Goal: Task Accomplishment & Management: Complete application form

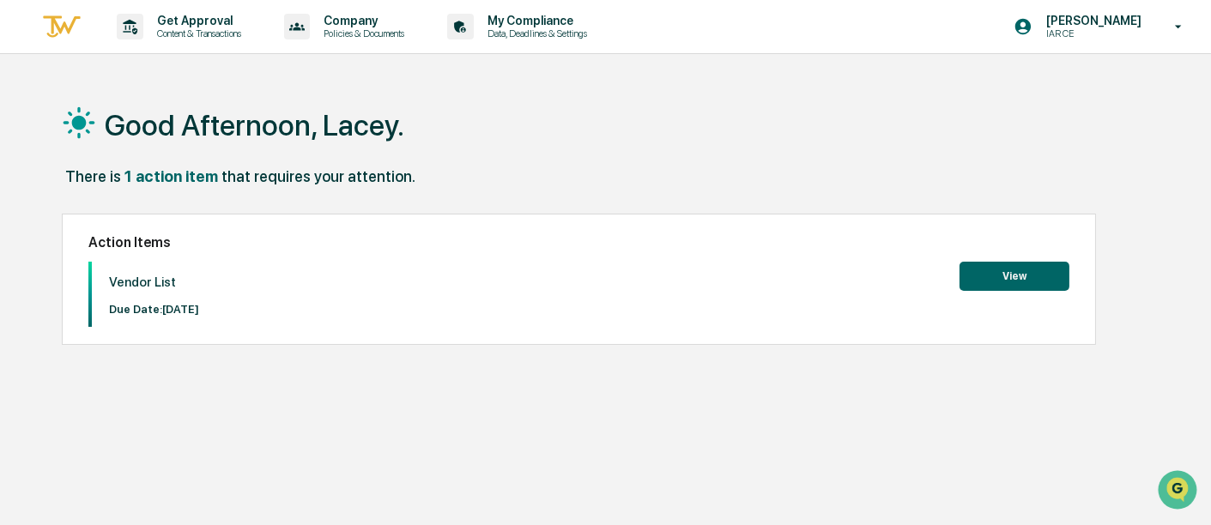
click at [973, 276] on button "View" at bounding box center [1014, 276] width 110 height 29
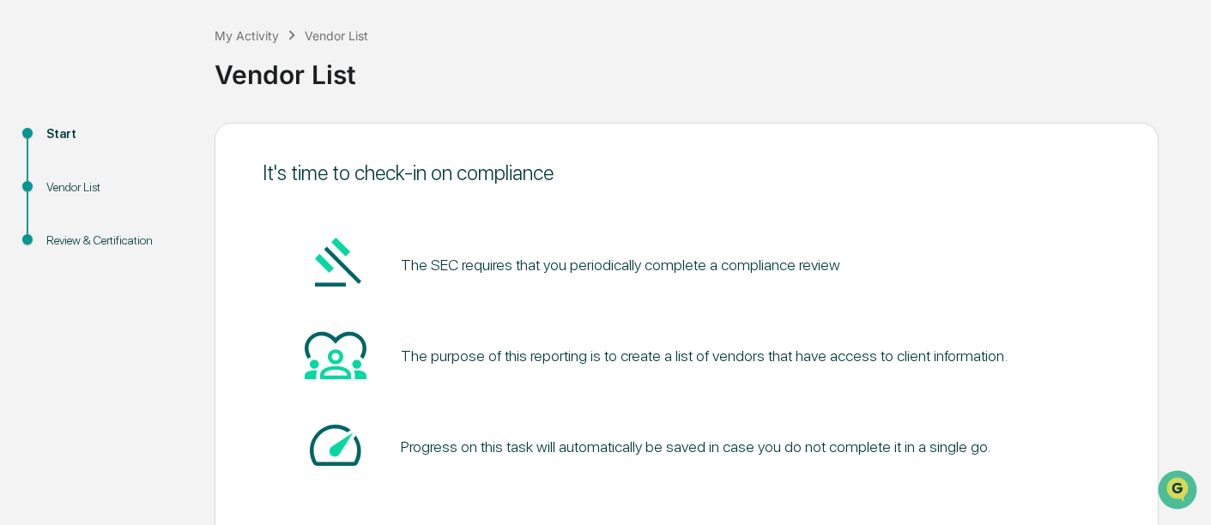
scroll to position [166, 0]
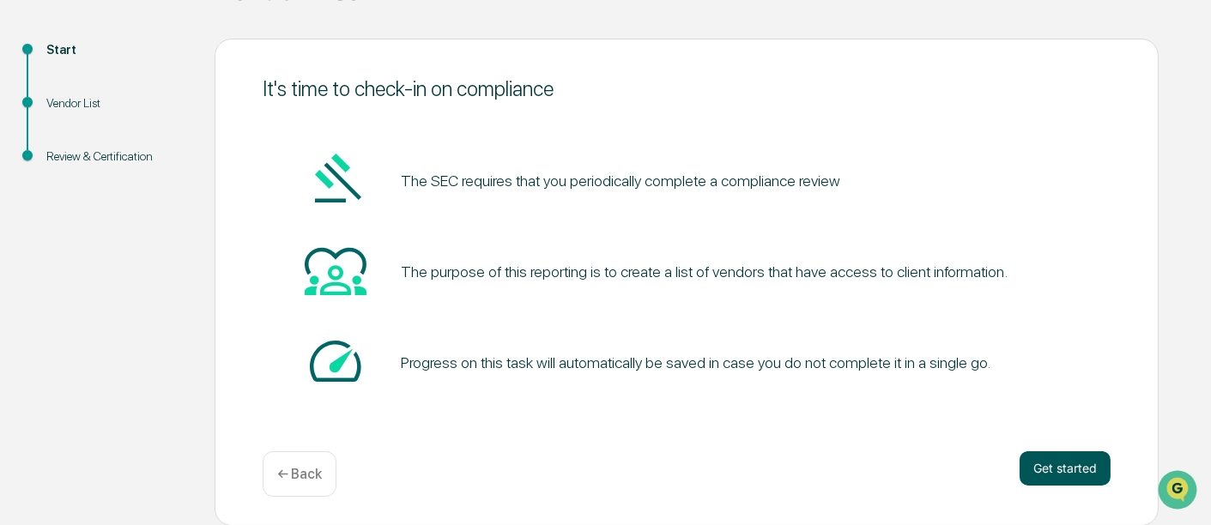
click at [1059, 469] on button "Get started" at bounding box center [1064, 468] width 91 height 34
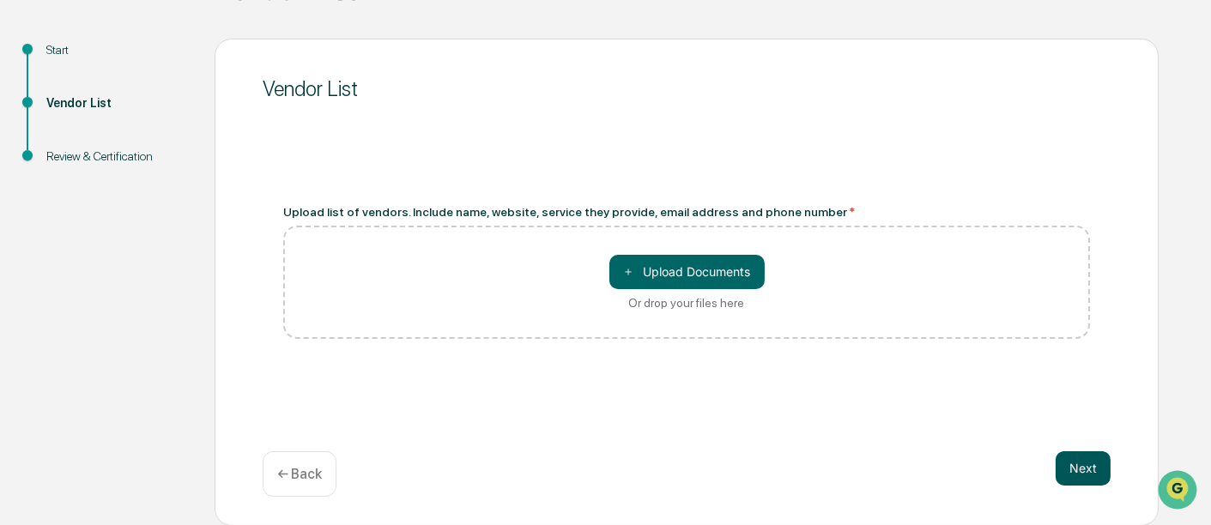
click at [1099, 463] on button "Next" at bounding box center [1083, 468] width 55 height 34
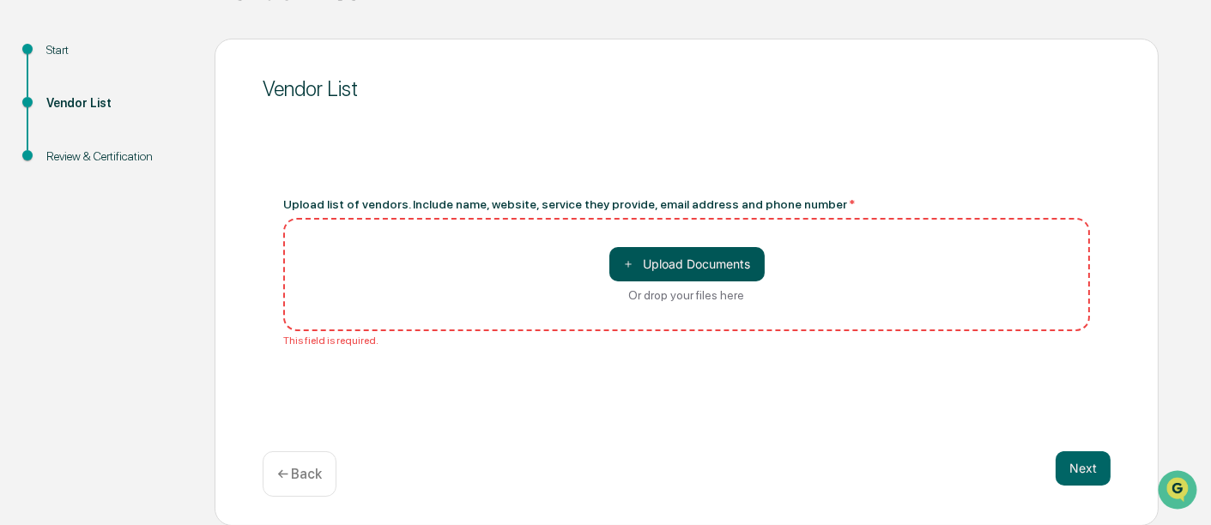
click at [656, 266] on button "＋ Upload Documents" at bounding box center [686, 264] width 155 height 34
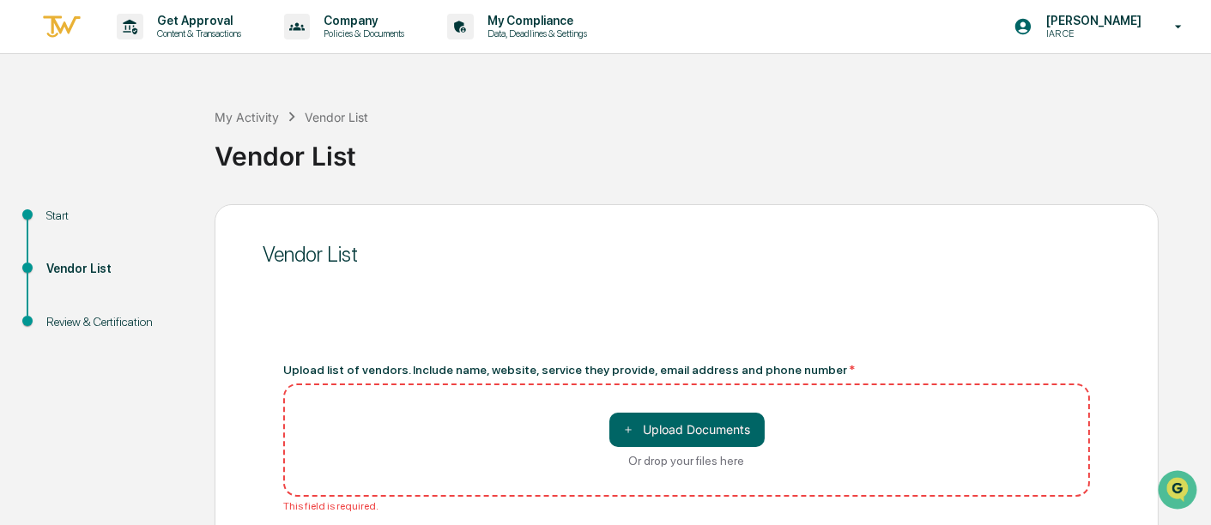
click at [46, 213] on div "Start" at bounding box center [116, 216] width 141 height 18
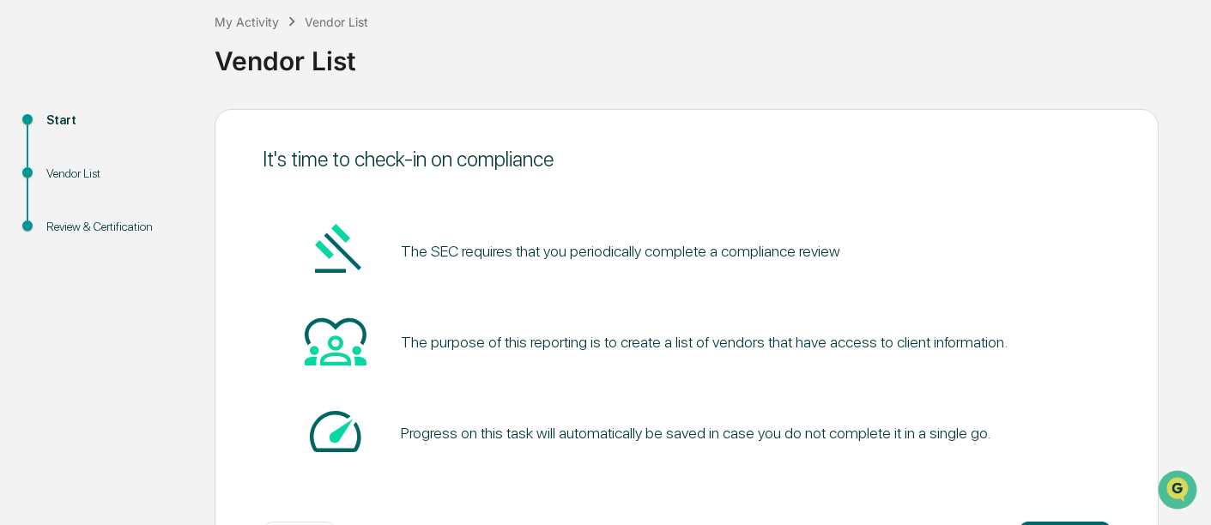
scroll to position [166, 0]
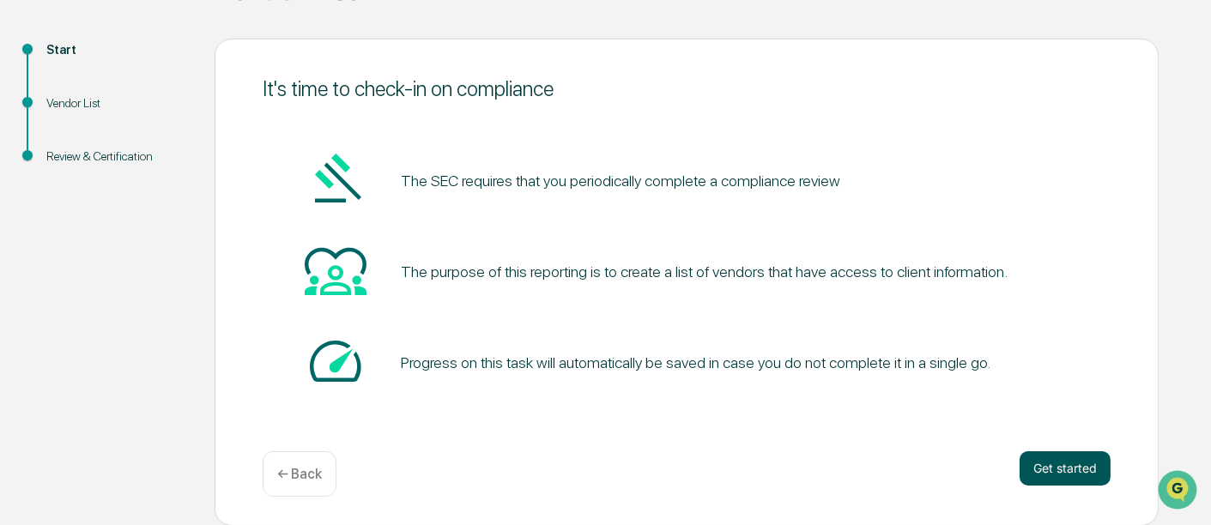
click at [1081, 470] on button "Get started" at bounding box center [1064, 468] width 91 height 34
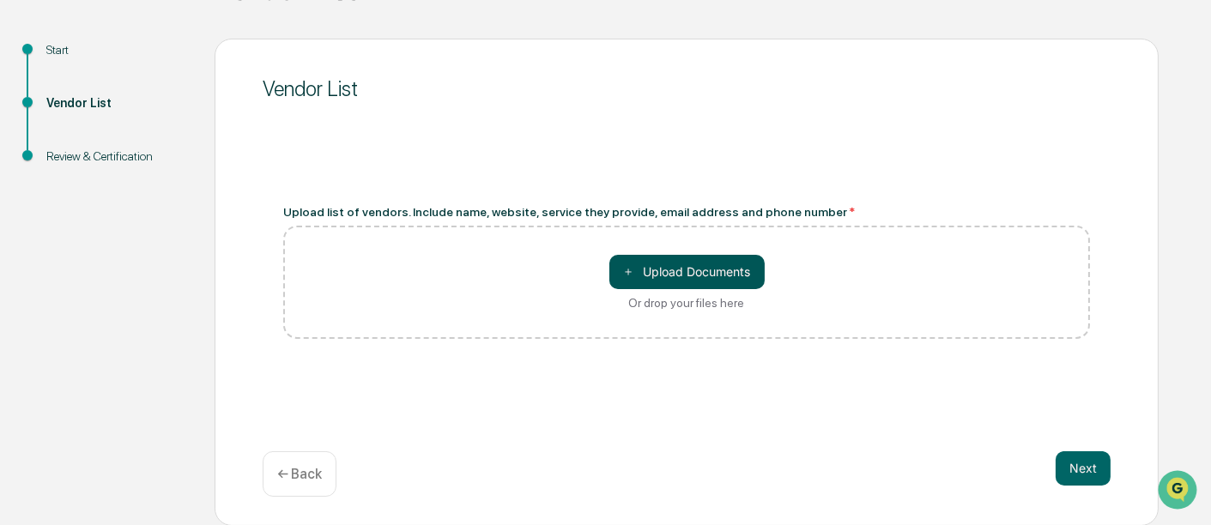
click at [678, 274] on button "＋ Upload Documents" at bounding box center [686, 272] width 155 height 34
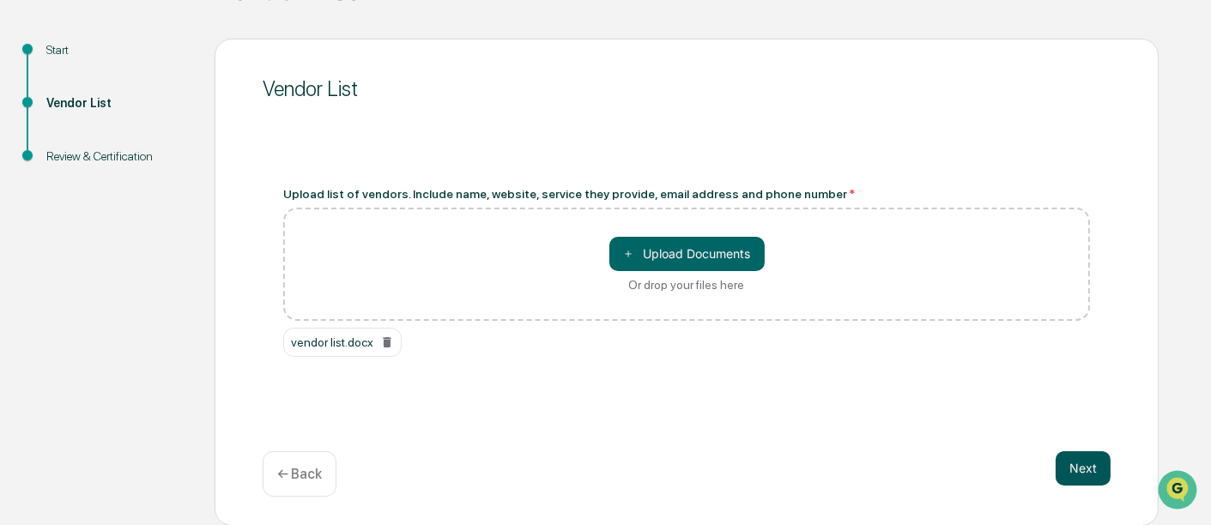
click at [1064, 463] on button "Next" at bounding box center [1083, 468] width 55 height 34
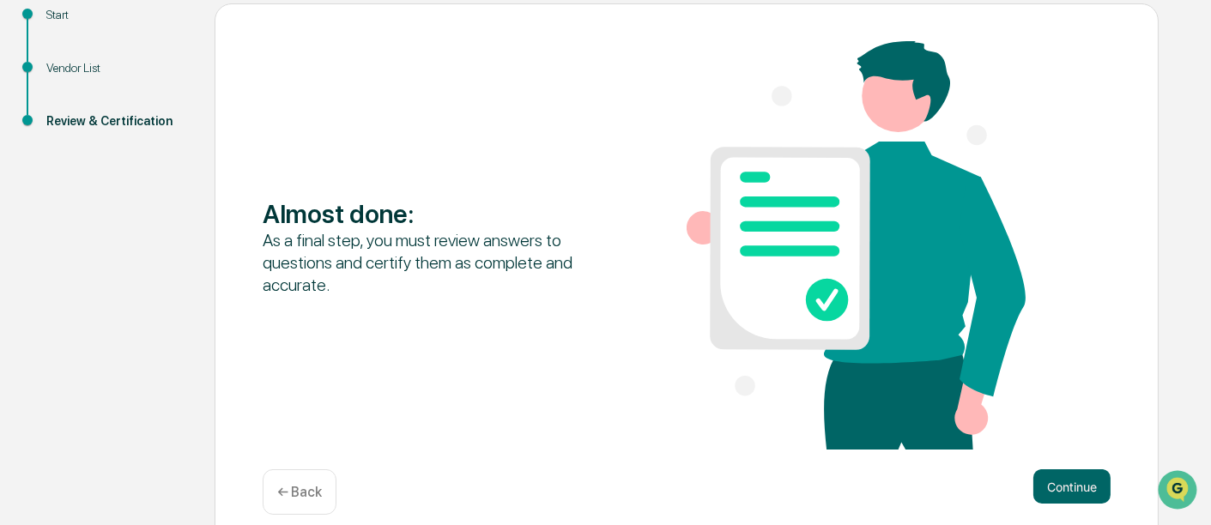
scroll to position [219, 0]
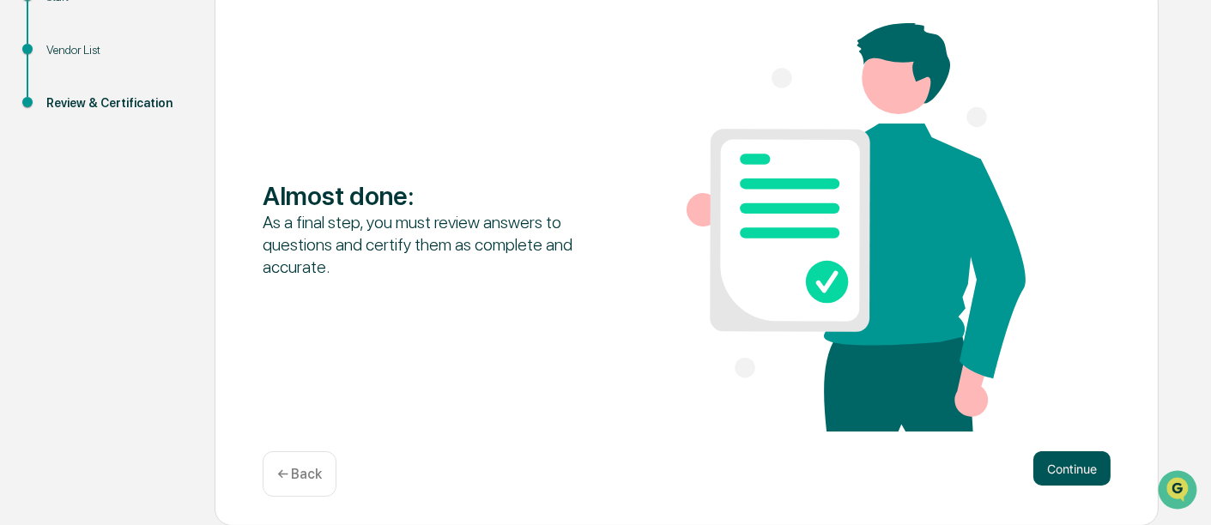
click at [1093, 469] on button "Continue" at bounding box center [1071, 468] width 77 height 34
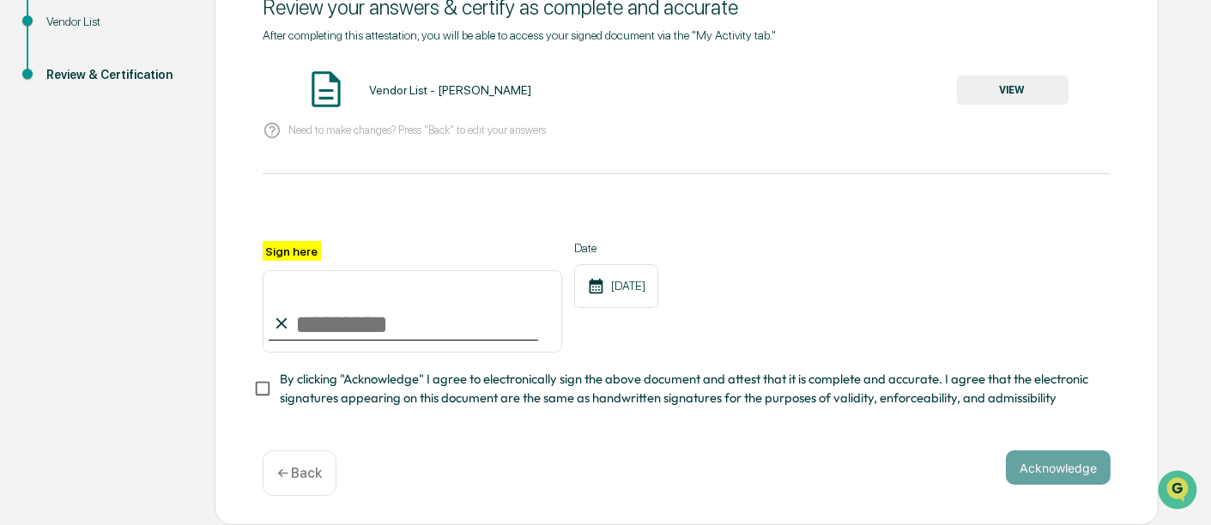
scroll to position [252, 0]
click at [346, 329] on input "Sign here" at bounding box center [412, 311] width 299 height 82
type input "**********"
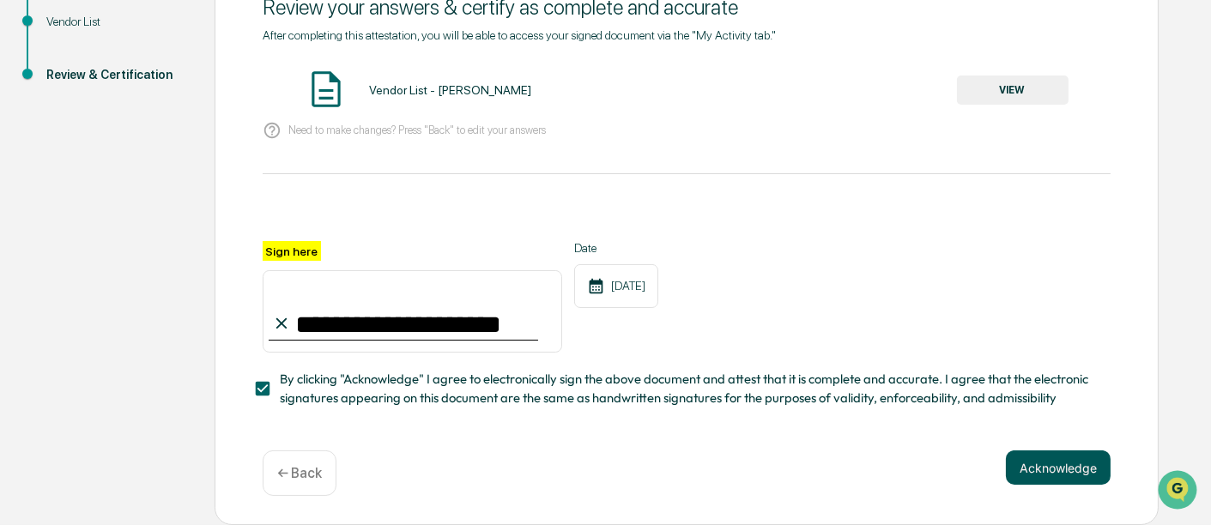
click at [1092, 465] on button "Acknowledge" at bounding box center [1058, 468] width 105 height 34
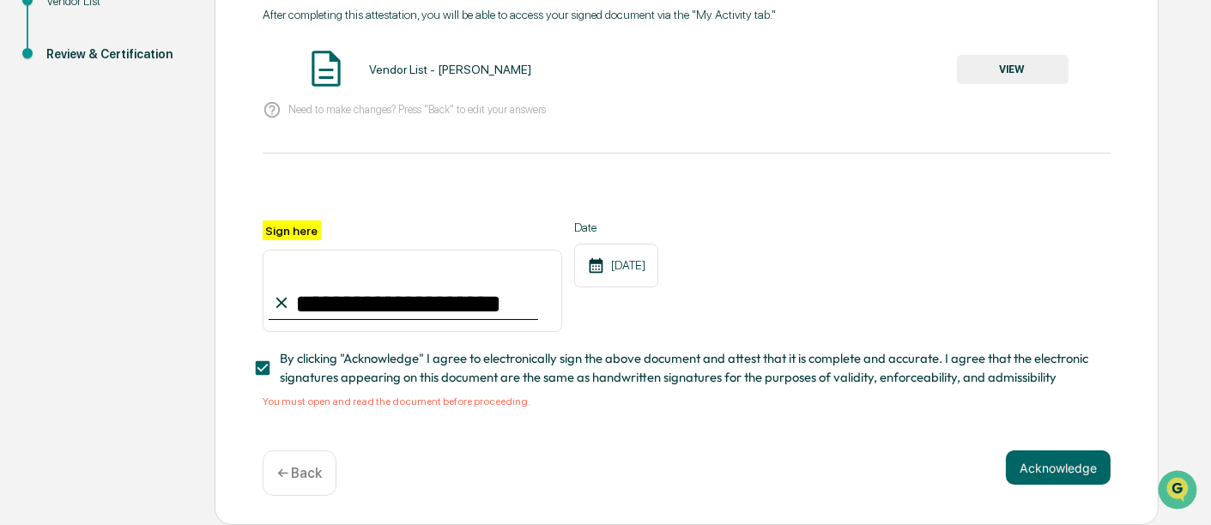
scroll to position [274, 0]
click at [463, 64] on div "Vendor List - [PERSON_NAME]" at bounding box center [450, 70] width 162 height 14
click at [1030, 58] on button "VIEW" at bounding box center [1013, 69] width 112 height 29
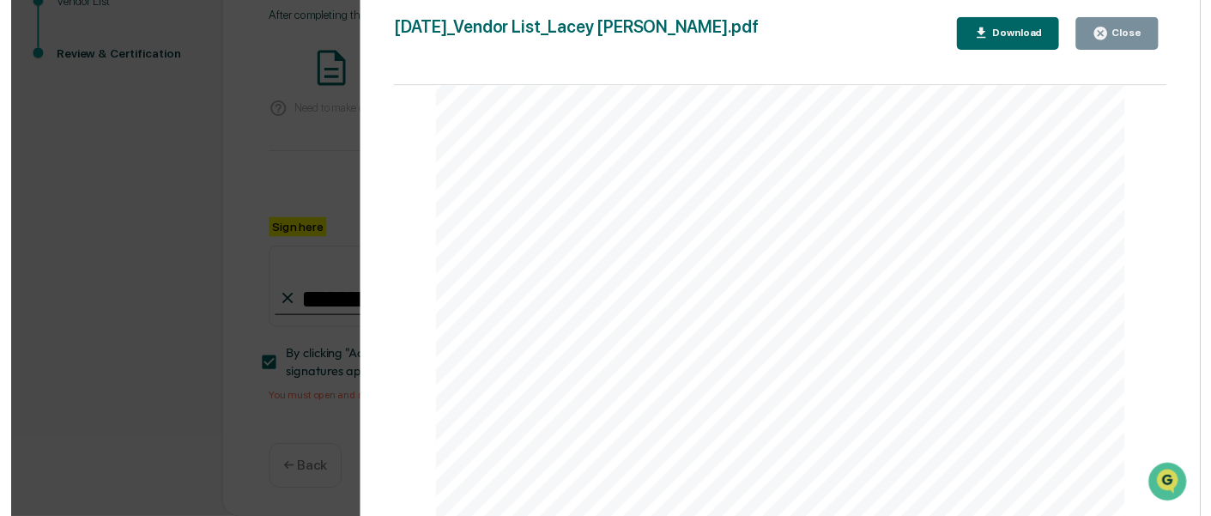
scroll to position [0, 0]
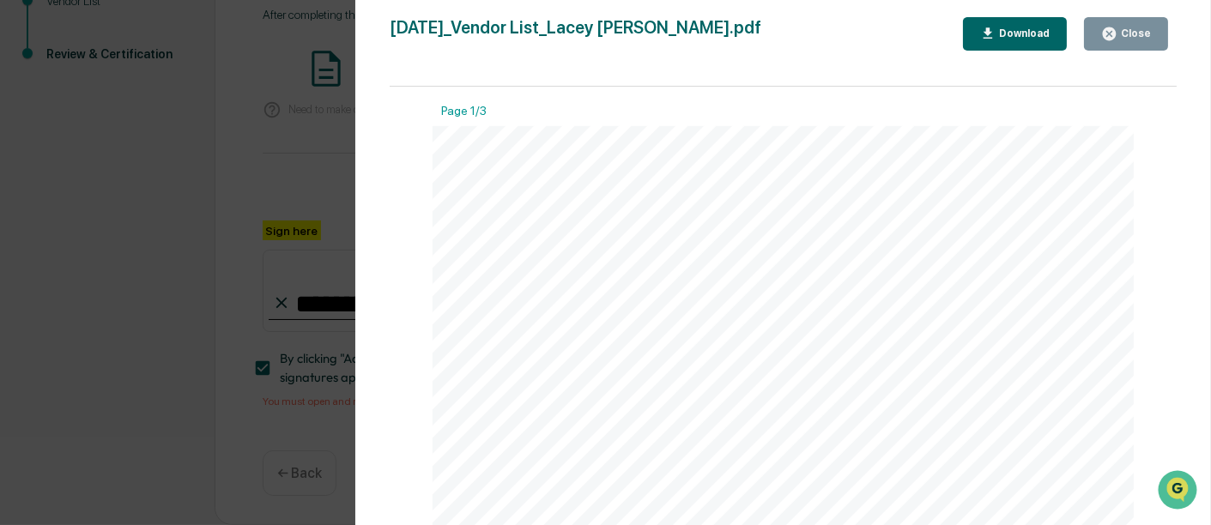
click at [1102, 35] on button "Close" at bounding box center [1126, 33] width 84 height 33
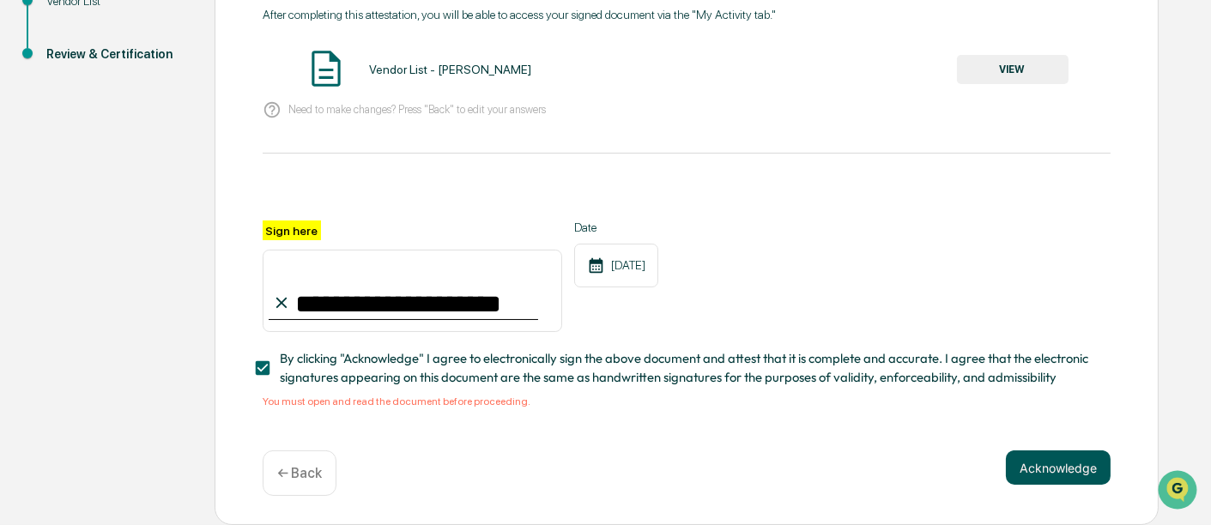
click at [1066, 469] on button "Acknowledge" at bounding box center [1058, 468] width 105 height 34
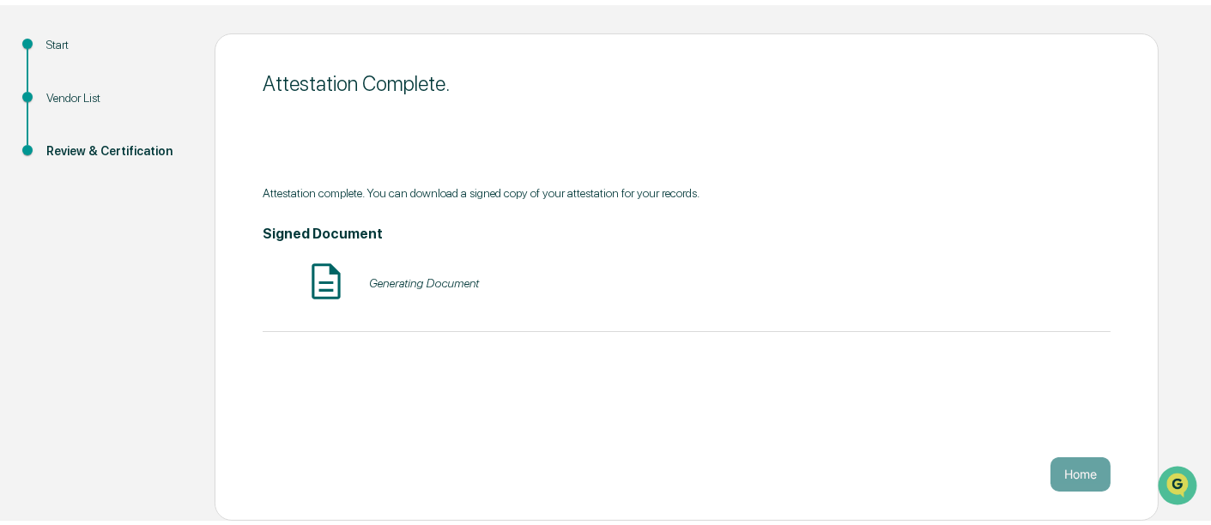
scroll to position [166, 0]
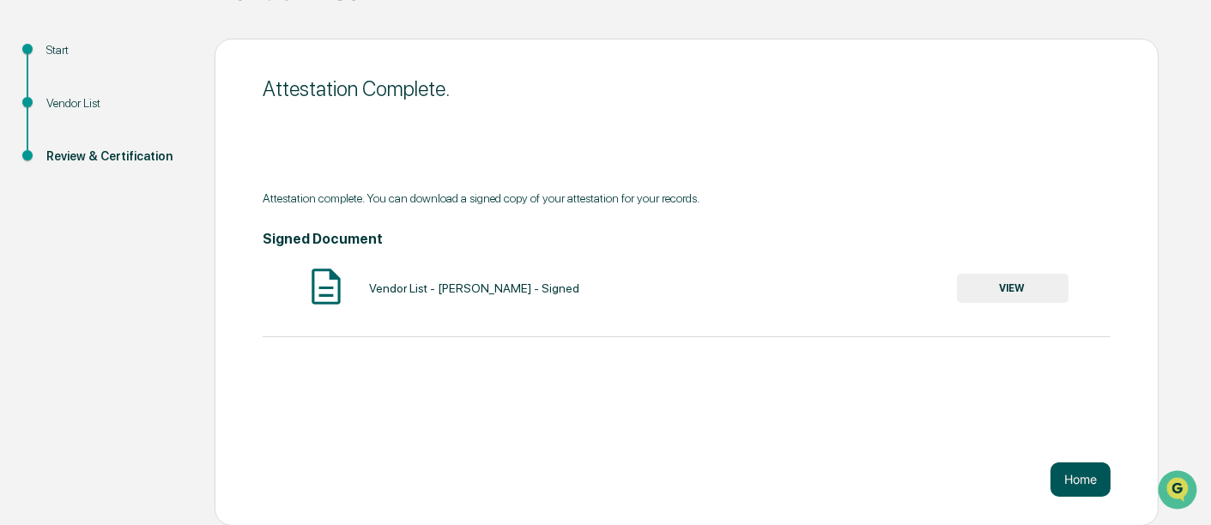
click at [1068, 474] on button "Home" at bounding box center [1080, 480] width 60 height 34
